Goal: Entertainment & Leisure: Consume media (video, audio)

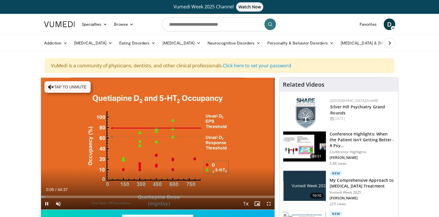
click at [64, 84] on button "Tap to unmute" at bounding box center [67, 87] width 46 height 12
drag, startPoint x: 48, startPoint y: 195, endPoint x: 55, endPoint y: 197, distance: 7.5
click at [55, 197] on div "Loaded : 8.60% 02:48 02:48" at bounding box center [158, 196] width 234 height 2
click at [119, 165] on div "10 seconds Tap to unmute" at bounding box center [158, 144] width 234 height 132
drag, startPoint x: 57, startPoint y: 196, endPoint x: 66, endPoint y: 196, distance: 9.5
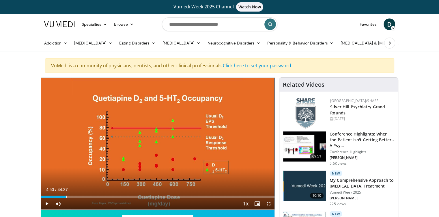
click at [66, 196] on div "Loaded : 11.22% 04:50 04:50" at bounding box center [158, 196] width 234 height 2
click at [157, 143] on icon "Video Player" at bounding box center [157, 143] width 16 height 16
drag, startPoint x: 71, startPoint y: 196, endPoint x: 98, endPoint y: 196, distance: 27.4
click at [98, 196] on div "Loaded : 0.00% 10:47 10:51" at bounding box center [158, 196] width 234 height 2
